Goal: Task Accomplishment & Management: Manage account settings

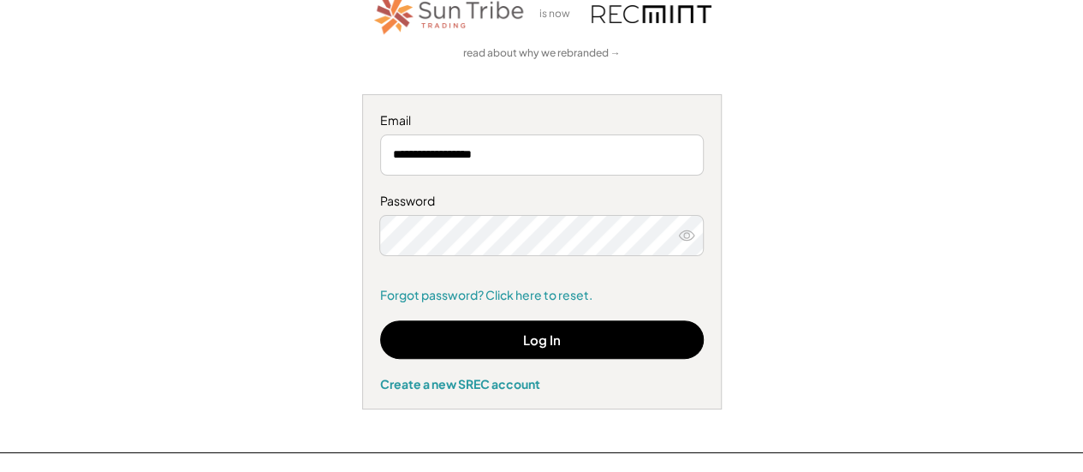
scroll to position [139, 0]
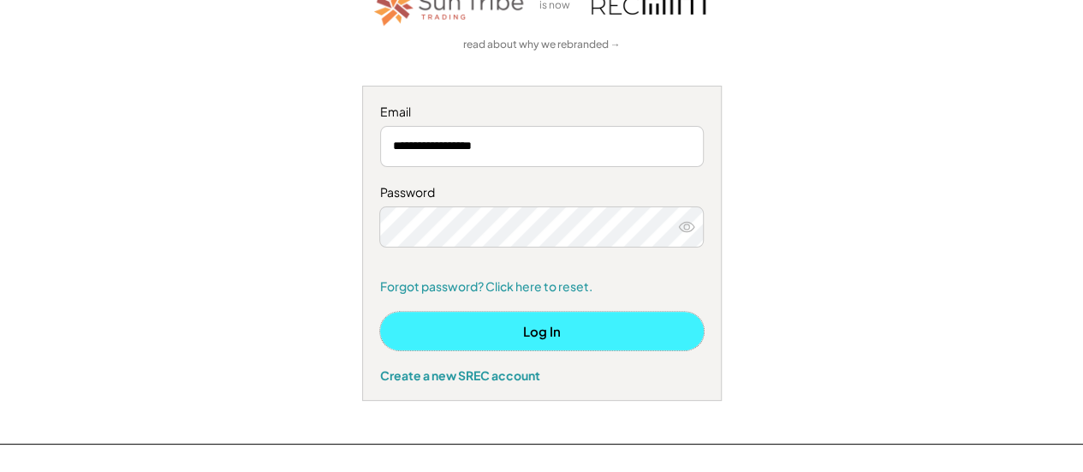
click at [614, 332] on button "Log In" at bounding box center [542, 331] width 324 height 39
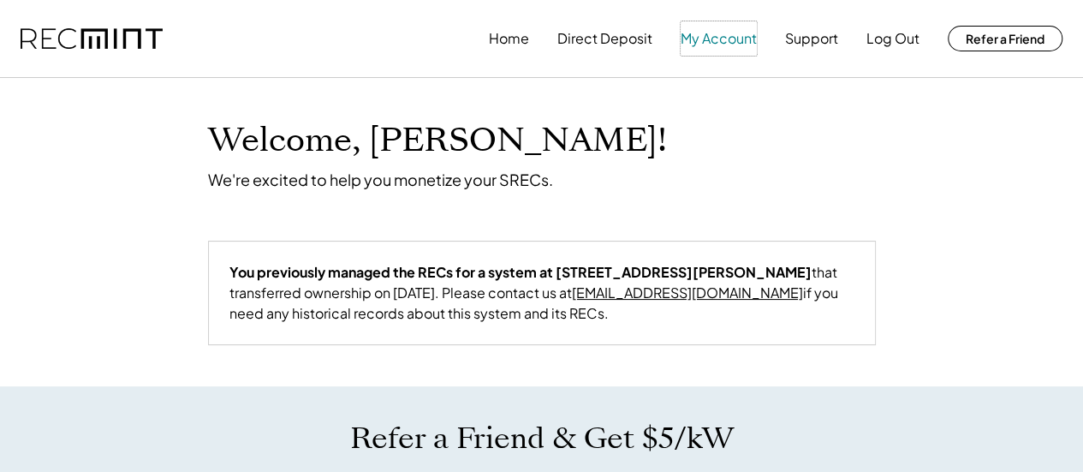
click at [704, 45] on button "My Account" at bounding box center [719, 38] width 76 height 34
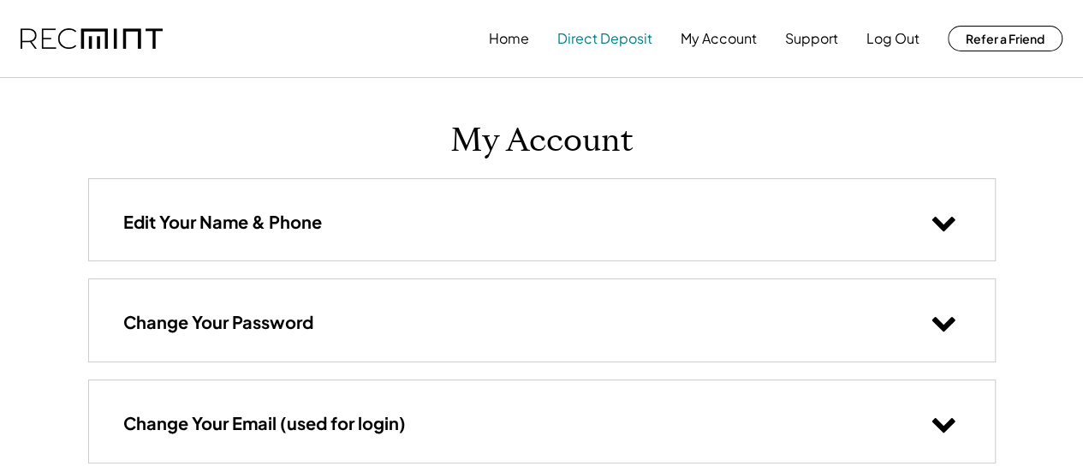
click at [573, 47] on button "Direct Deposit" at bounding box center [604, 38] width 95 height 34
